Goal: Information Seeking & Learning: Find specific page/section

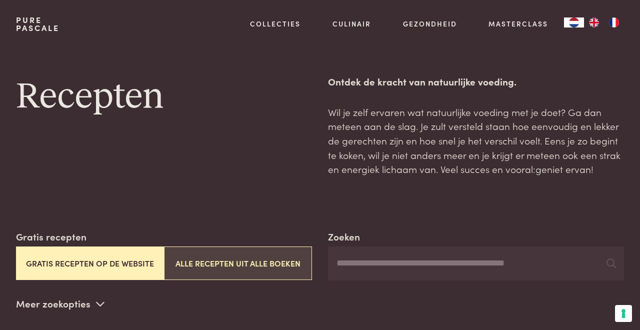
click at [271, 261] on button "Alle recepten uit alle boeken" at bounding box center [238, 264] width 148 height 34
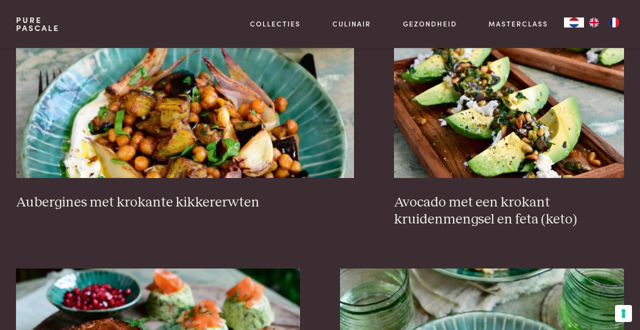
scroll to position [929, 0]
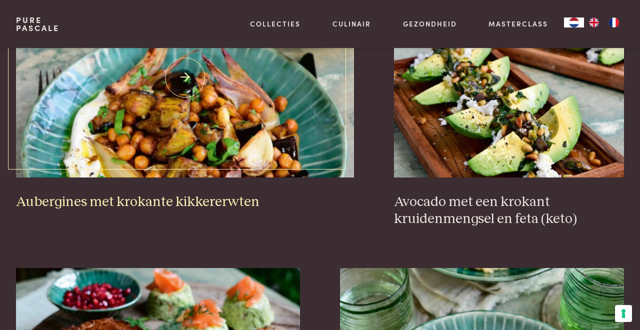
click at [225, 119] on img at bounding box center [185, 77] width 338 height 200
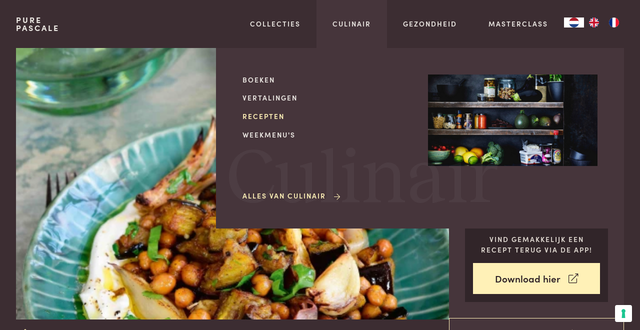
click at [271, 113] on link "Recepten" at bounding box center [328, 116] width 170 height 11
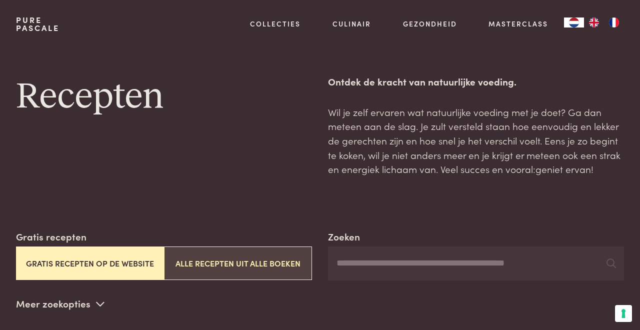
click at [246, 260] on button "Alle recepten uit alle boeken" at bounding box center [238, 264] width 148 height 34
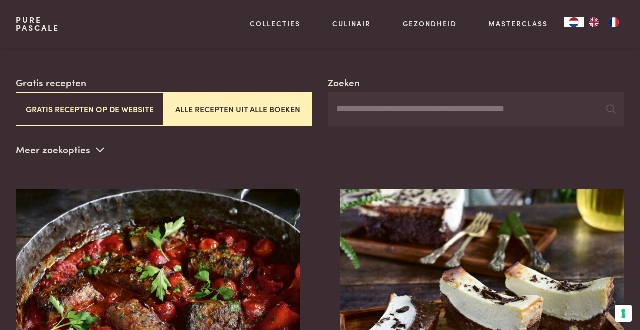
scroll to position [144, 0]
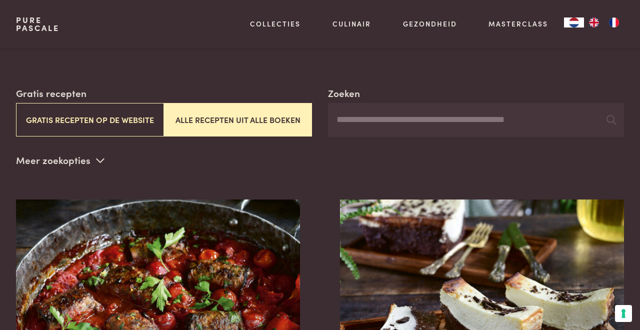
click at [360, 117] on input "Zoeken" at bounding box center [476, 120] width 296 height 34
type input "****"
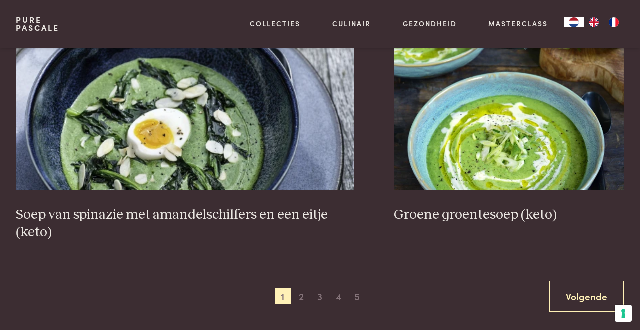
scroll to position [1814, 0]
